Goal: Task Accomplishment & Management: Manage account settings

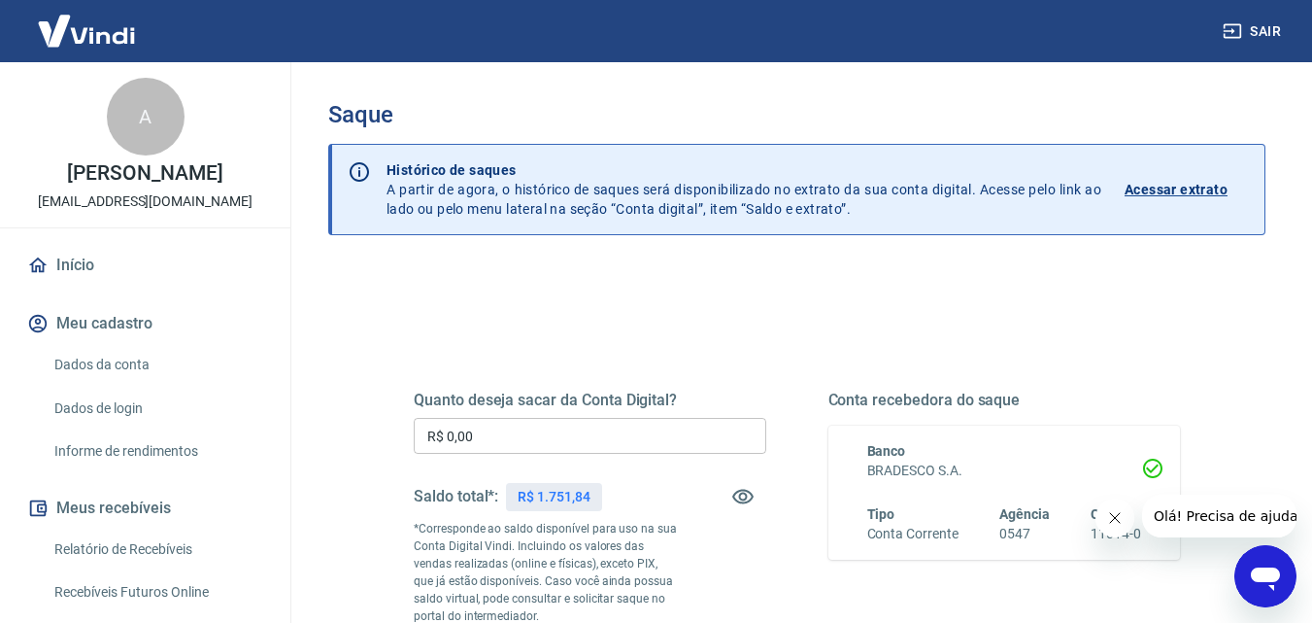
click at [628, 438] on input "R$ 0,00" at bounding box center [590, 436] width 353 height 36
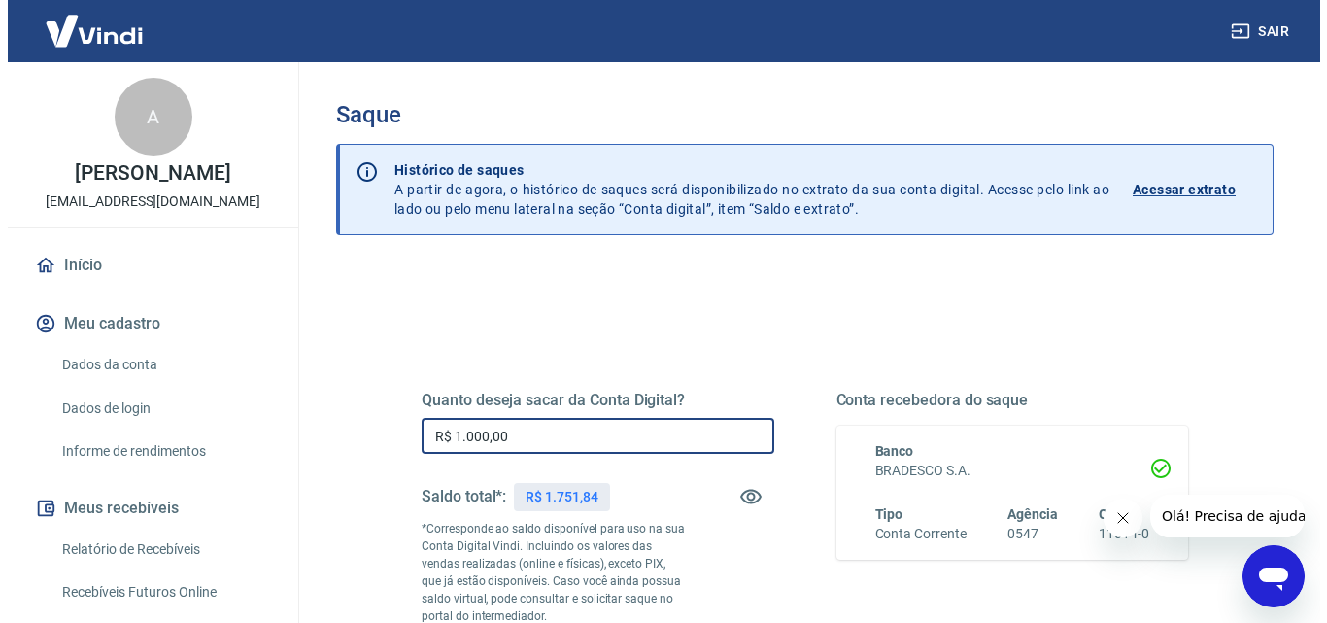
scroll to position [291, 0]
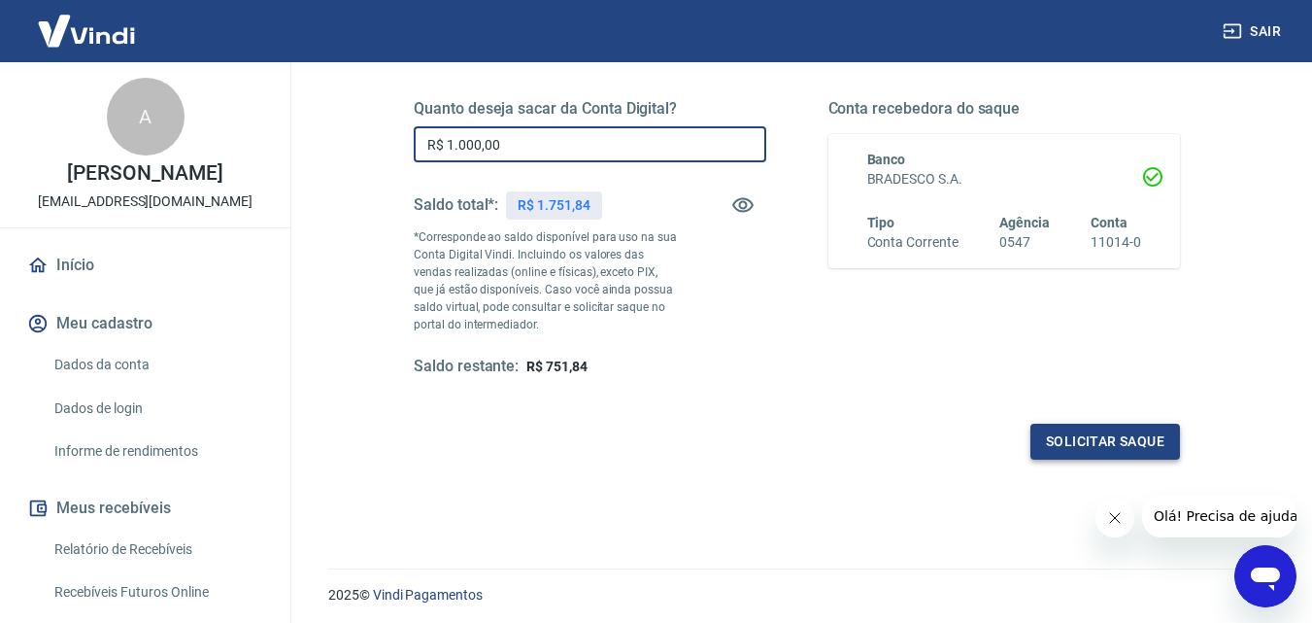
type input "R$ 1.000,00"
click at [1097, 426] on button "Solicitar saque" at bounding box center [1105, 441] width 150 height 36
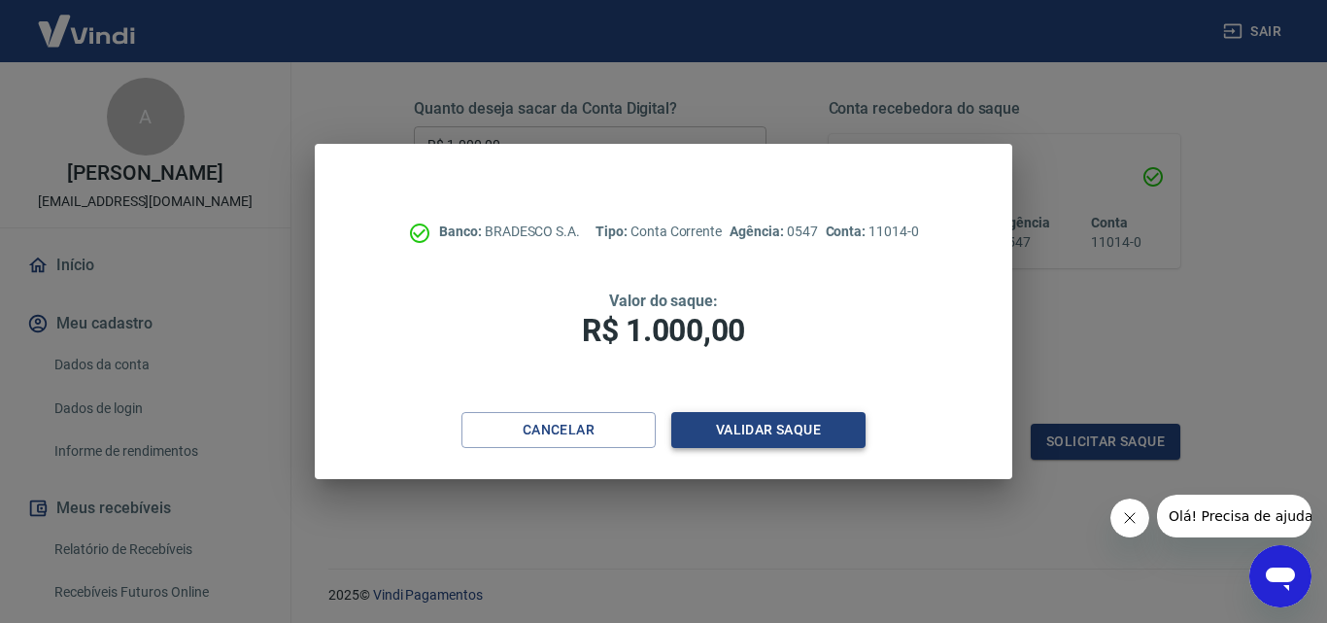
click at [781, 412] on button "Validar saque" at bounding box center [768, 430] width 194 height 36
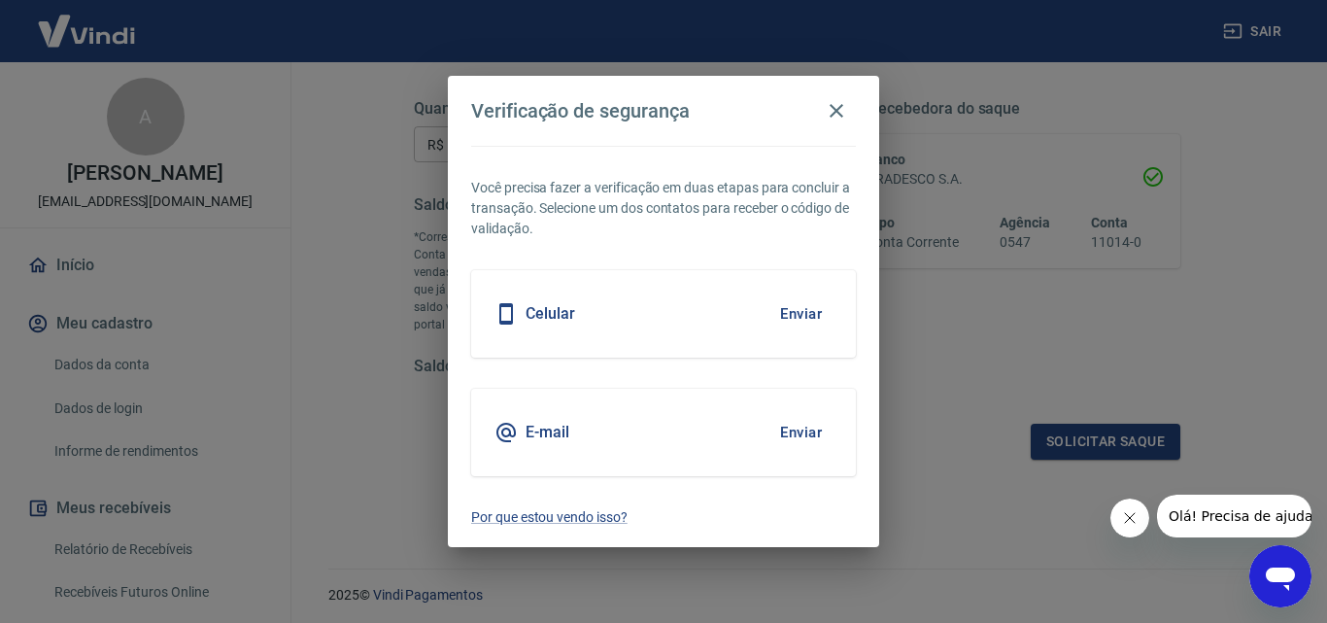
click at [788, 426] on button "Enviar" at bounding box center [800, 432] width 63 height 41
click at [807, 313] on button "Enviar" at bounding box center [800, 313] width 63 height 41
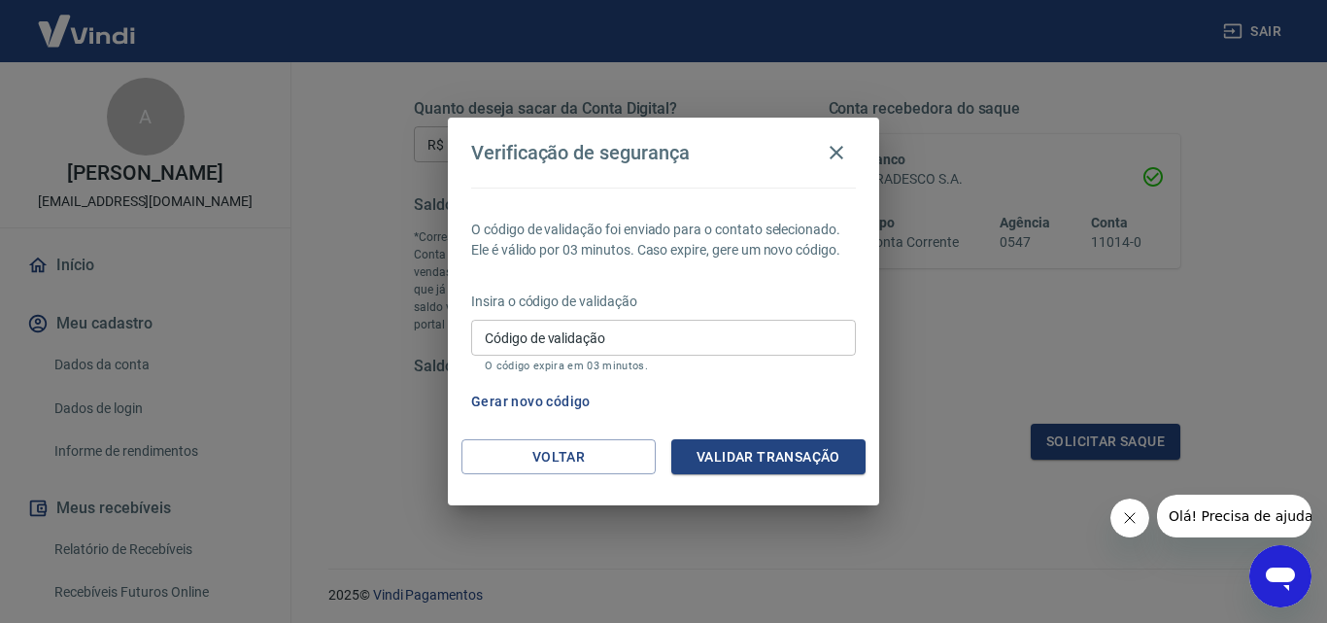
click at [580, 335] on input "Código de validação" at bounding box center [663, 338] width 385 height 36
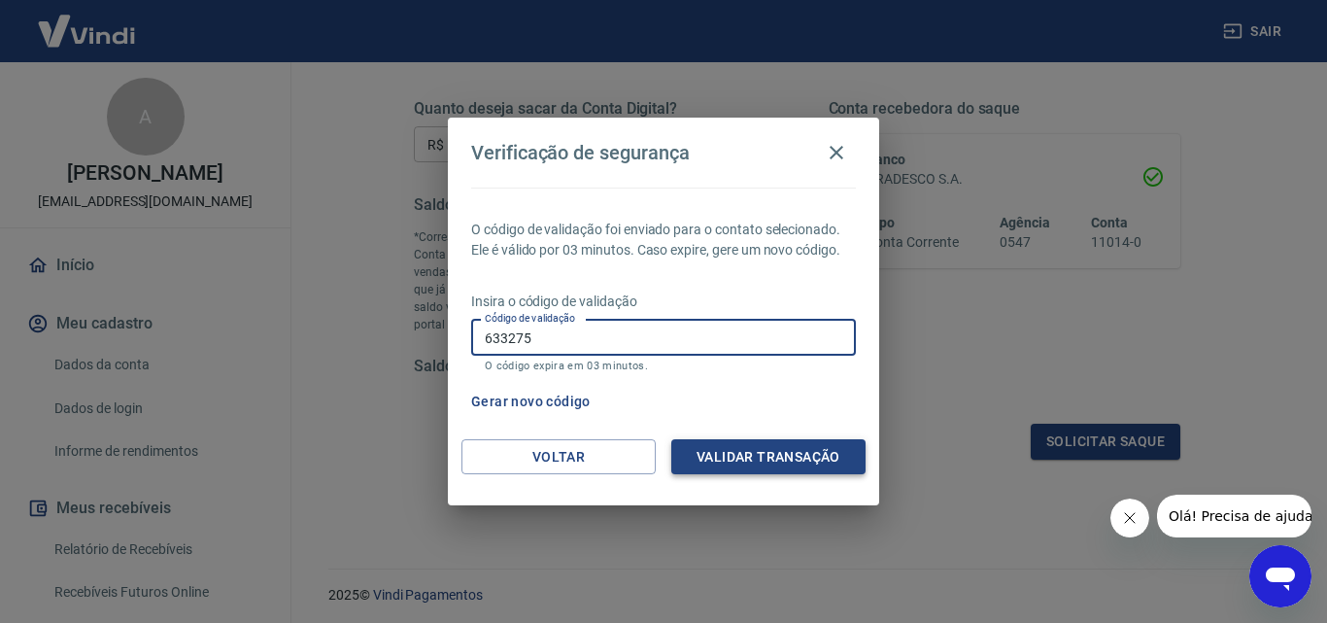
type input "633275"
click at [749, 446] on button "Validar transação" at bounding box center [768, 457] width 194 height 36
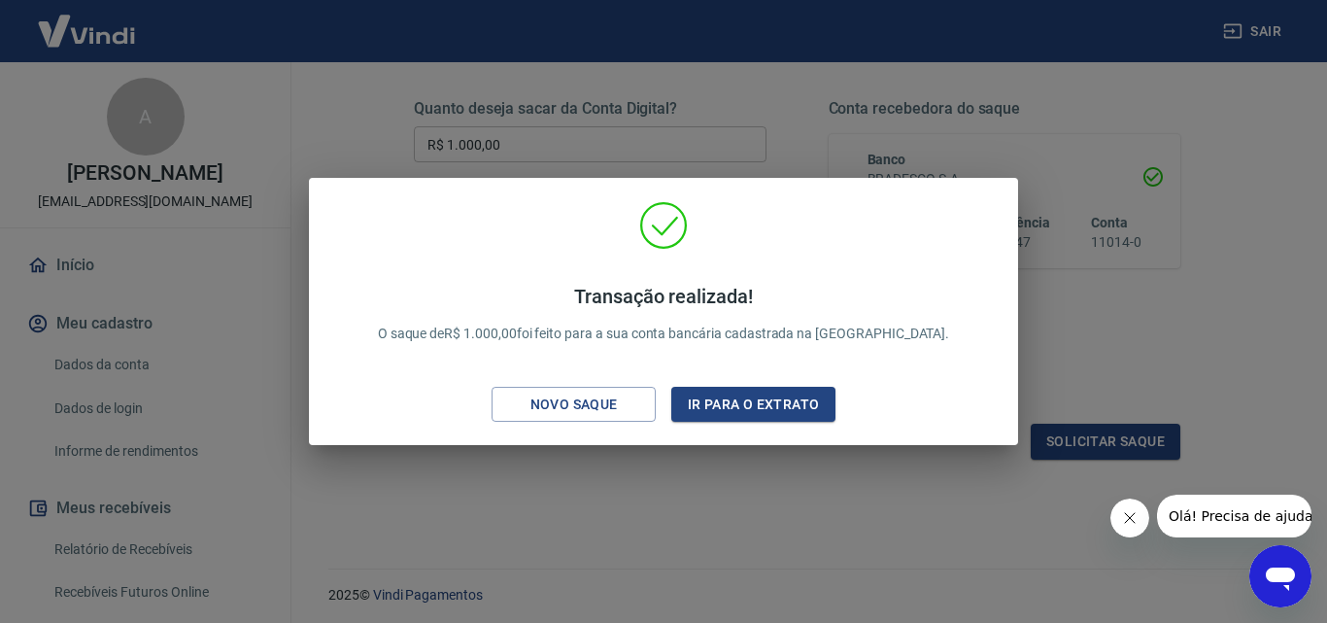
click at [614, 522] on div "Transação realizada! O saque de R$ 1.000,00 foi feito para a sua conta bancária…" at bounding box center [663, 311] width 1327 height 623
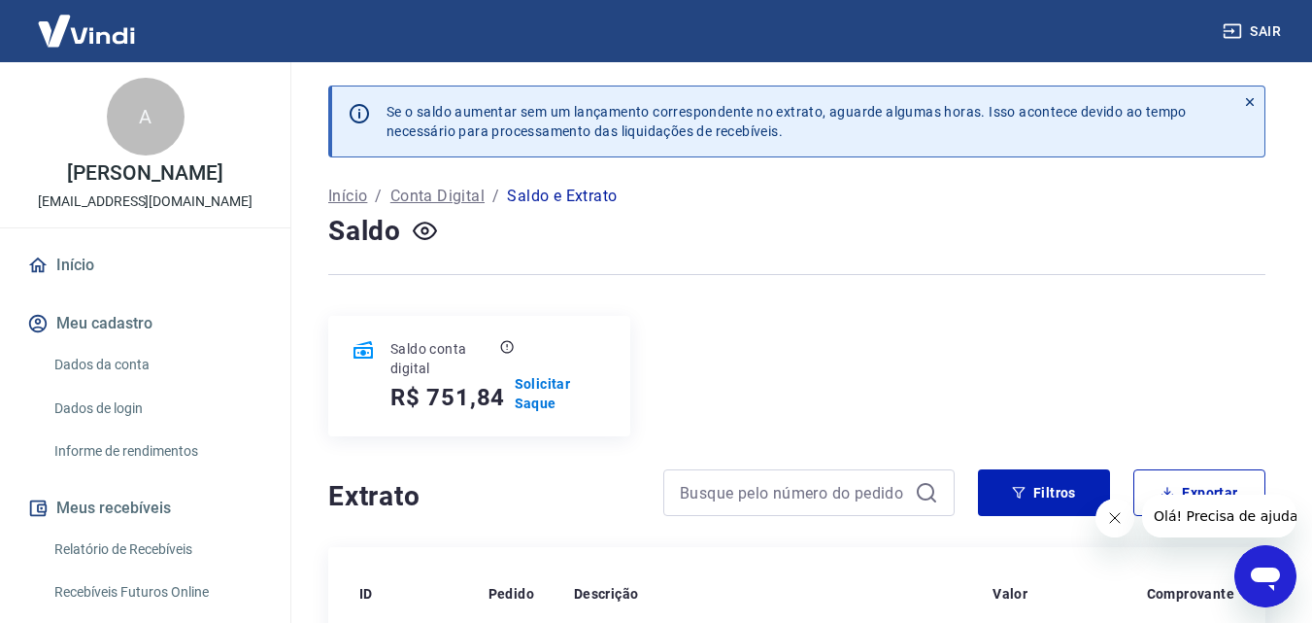
click at [117, 271] on link "Início" at bounding box center [145, 265] width 244 height 43
